Goal: Information Seeking & Learning: Check status

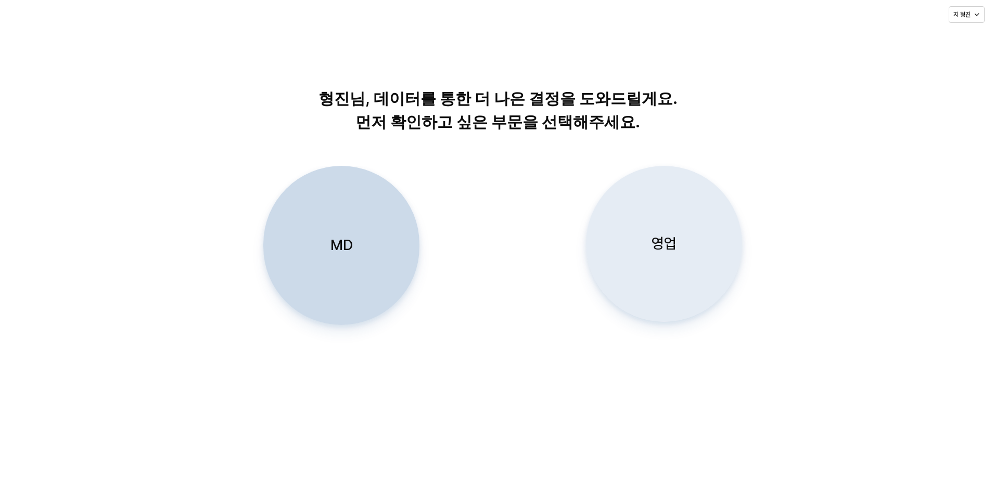
click at [674, 263] on div "영업" at bounding box center [663, 243] width 147 height 155
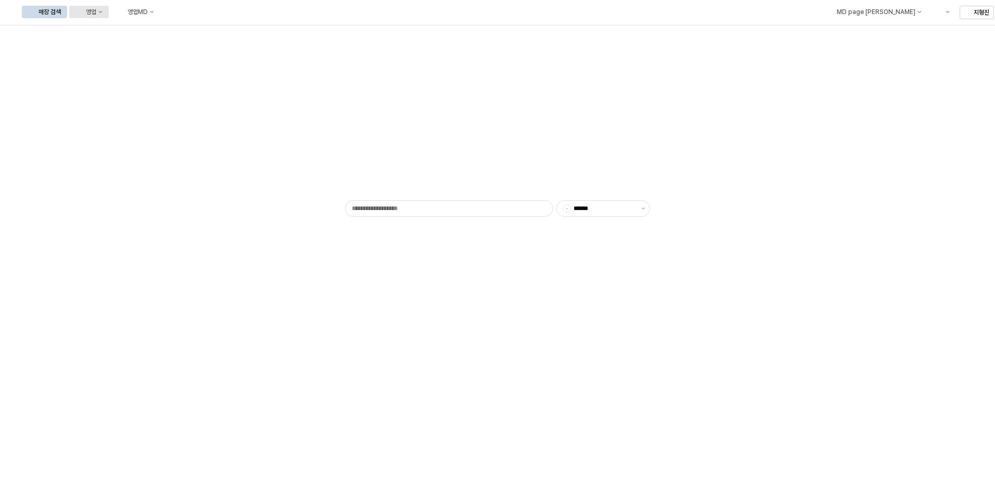
click at [109, 9] on button "영업" at bounding box center [89, 12] width 40 height 12
click at [210, 33] on div "목표매출 달성현황" at bounding box center [204, 31] width 55 height 8
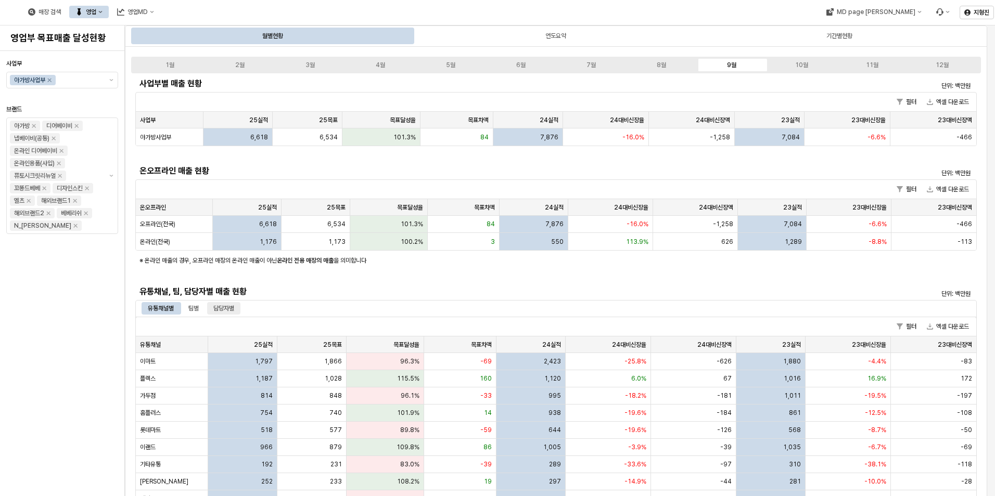
click at [225, 307] on div "담당자별" at bounding box center [223, 308] width 21 height 12
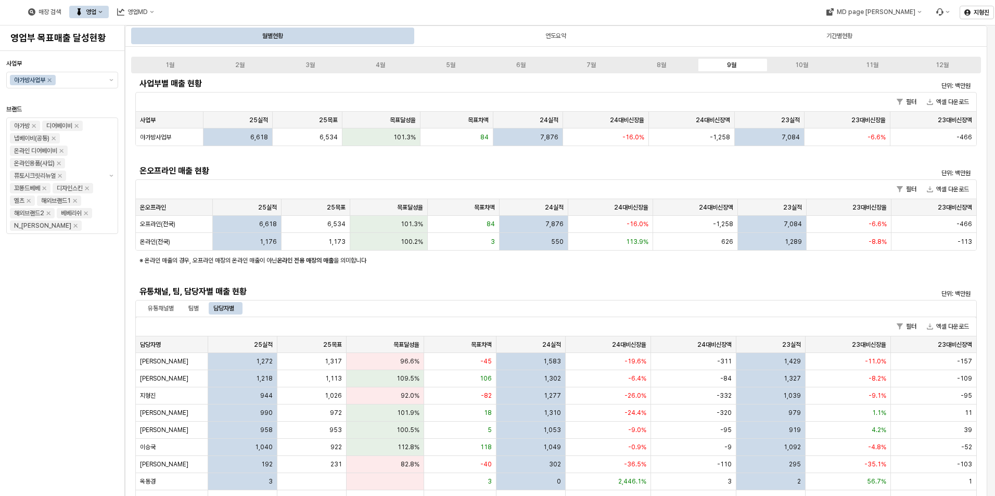
click at [96, 12] on div "영업" at bounding box center [91, 11] width 10 height 7
click at [186, 52] on div "매장상세 현황" at bounding box center [204, 49] width 55 height 8
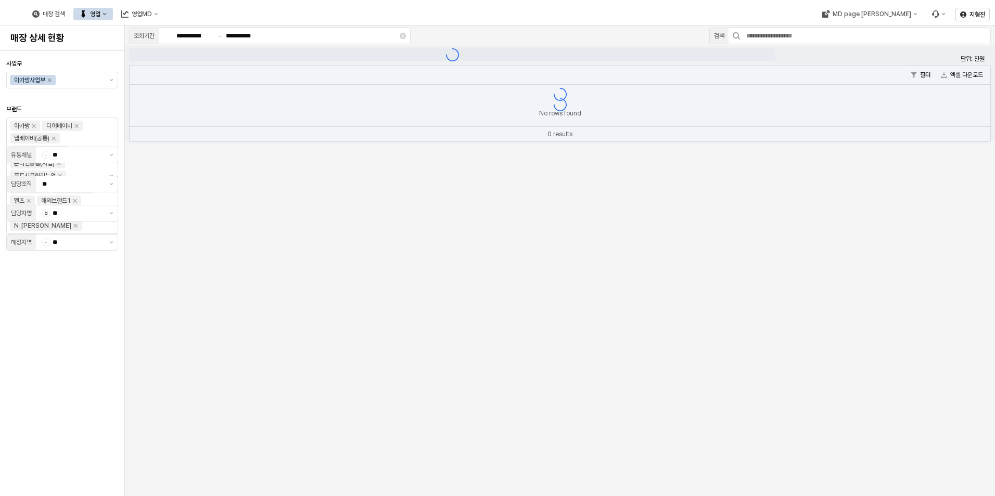
type input "**"
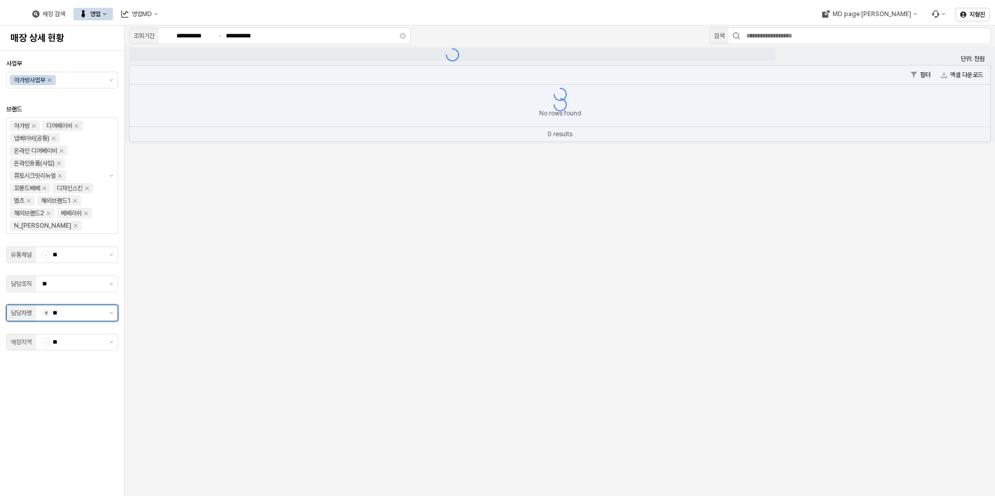
click at [96, 315] on input "**" at bounding box center [78, 313] width 50 height 10
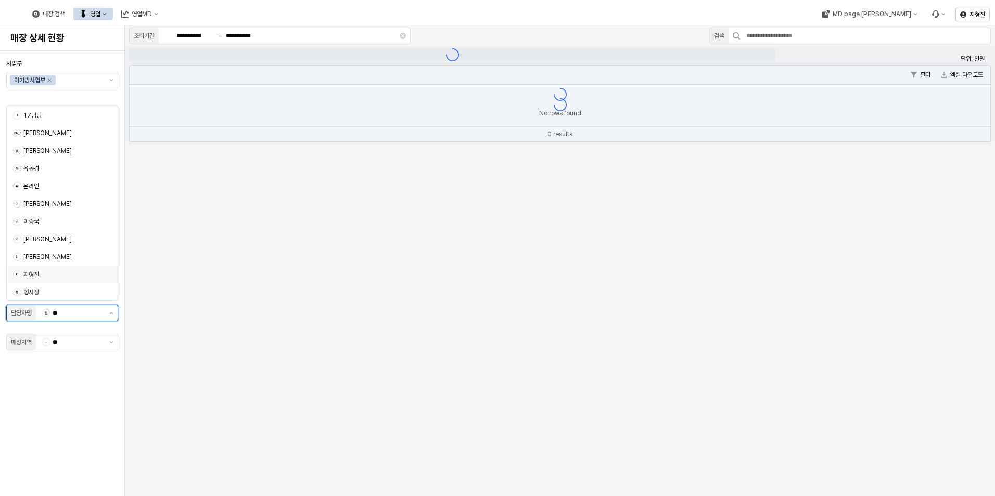
scroll to position [53, 0]
click at [41, 276] on div "지형진" at bounding box center [64, 274] width 82 height 8
type input "***"
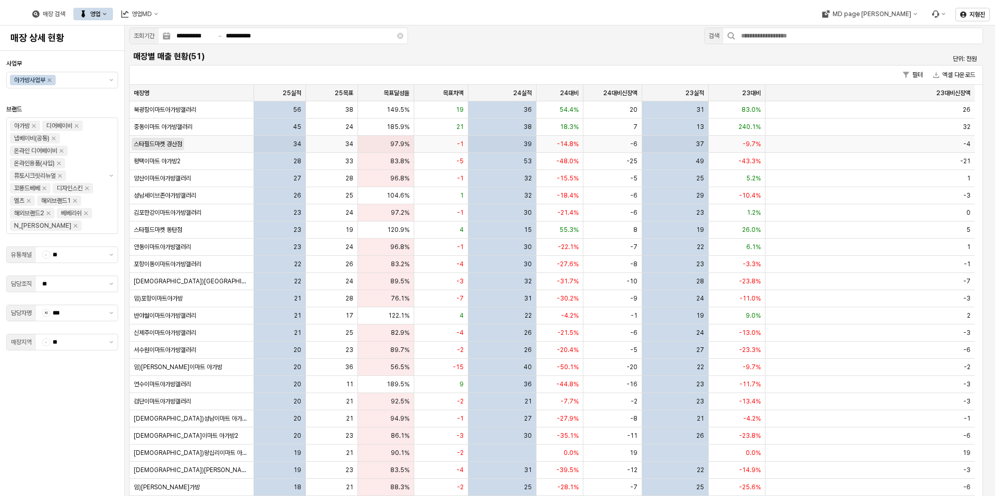
click at [172, 146] on span "스타필드마켓 경산점" at bounding box center [158, 144] width 48 height 8
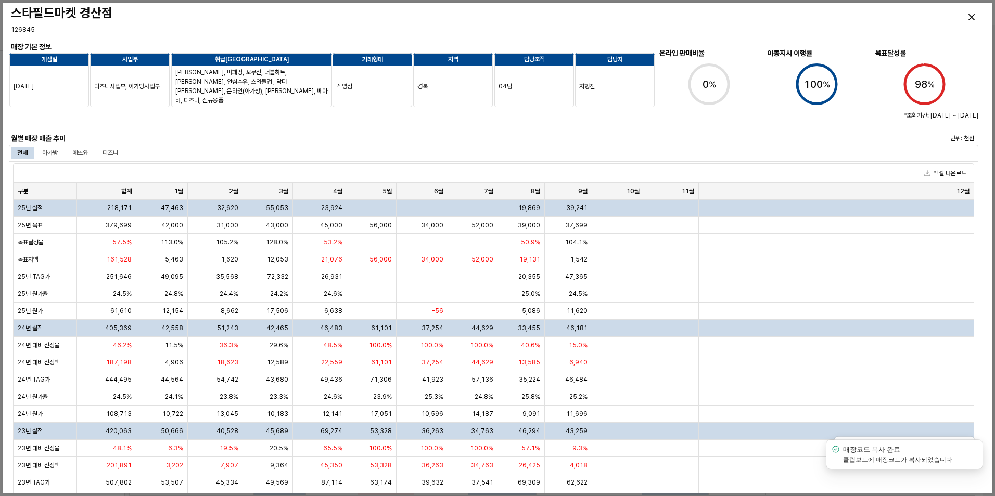
scroll to position [52, 0]
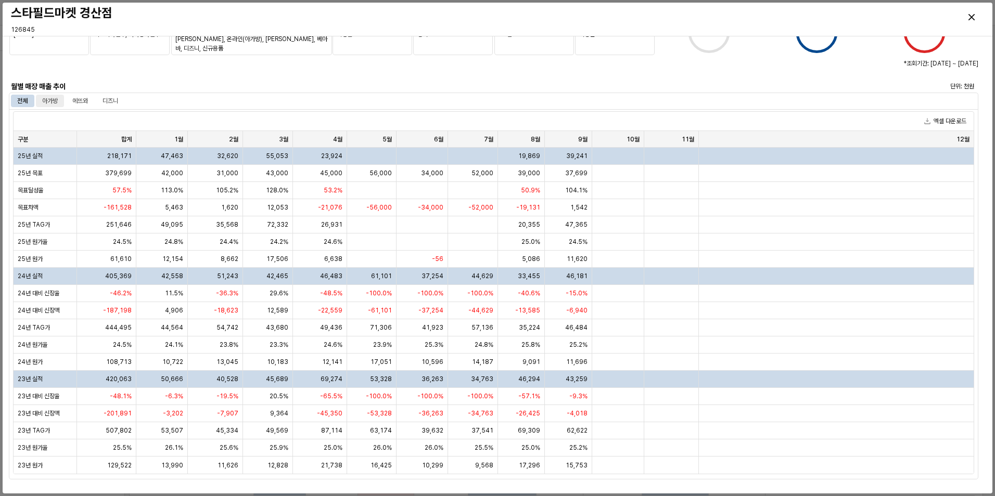
click at [59, 100] on div "아가방" at bounding box center [50, 101] width 28 height 12
click at [124, 101] on div "디즈니" at bounding box center [110, 101] width 28 height 12
click at [54, 102] on div "아가방" at bounding box center [50, 101] width 16 height 12
click at [110, 102] on div "디즈니" at bounding box center [110, 101] width 16 height 12
click at [56, 102] on div "아가방" at bounding box center [50, 101] width 16 height 12
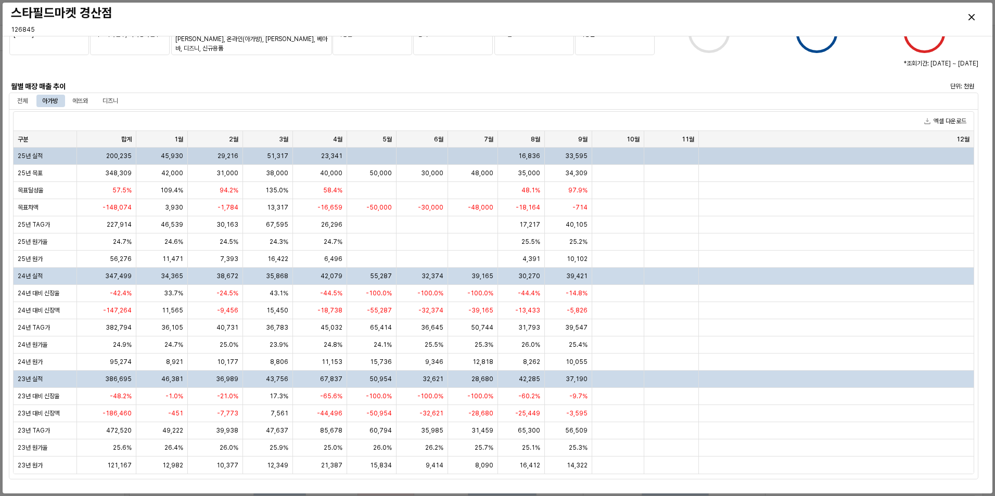
click at [78, 156] on div "200,235" at bounding box center [106, 156] width 59 height 17
click at [20, 102] on div "전체" at bounding box center [22, 101] width 10 height 12
click at [48, 103] on div "아가방" at bounding box center [50, 101] width 16 height 12
click at [115, 105] on div "디즈니" at bounding box center [110, 101] width 16 height 12
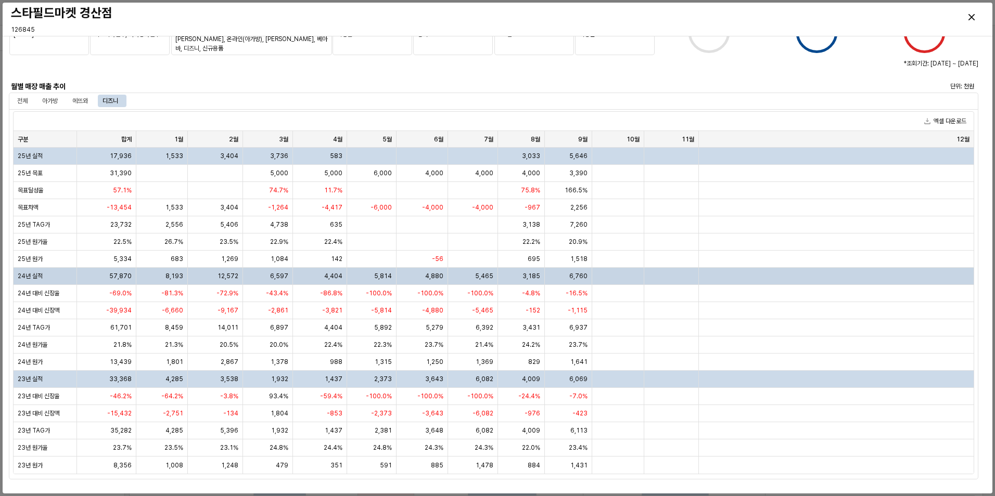
scroll to position [0, 0]
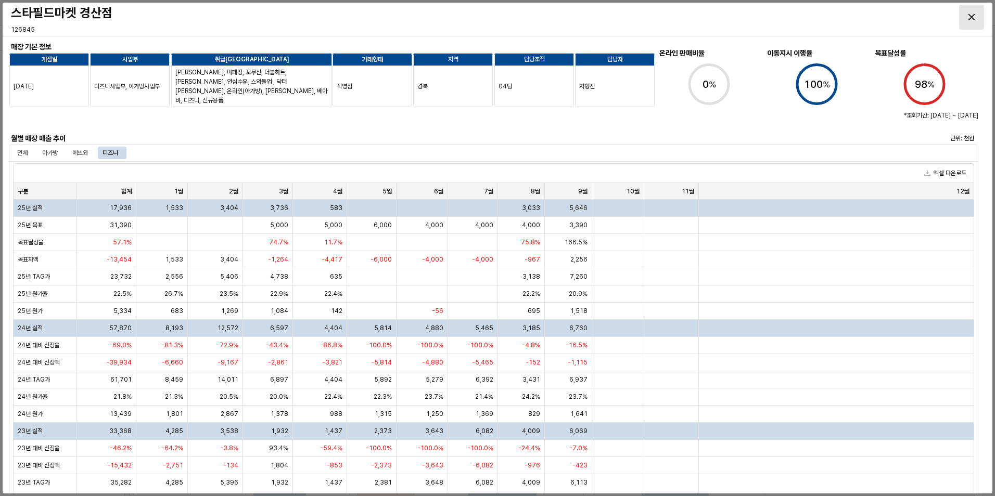
click at [973, 18] on icon "Close" at bounding box center [971, 17] width 6 height 6
